Goal: Find contact information: Find contact information

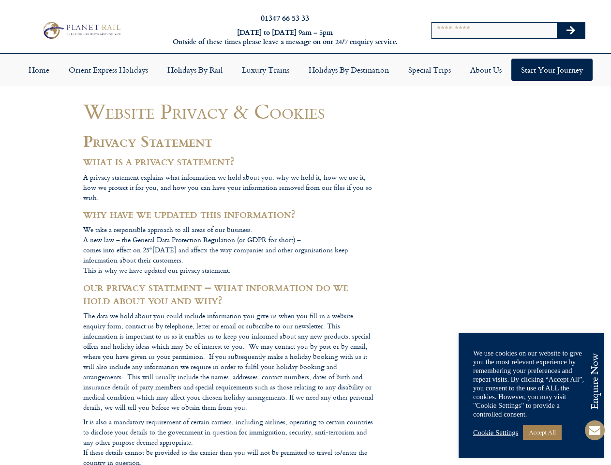
click at [508, 34] on input "Search" at bounding box center [494, 30] width 125 height 15
